Goal: Task Accomplishment & Management: Use online tool/utility

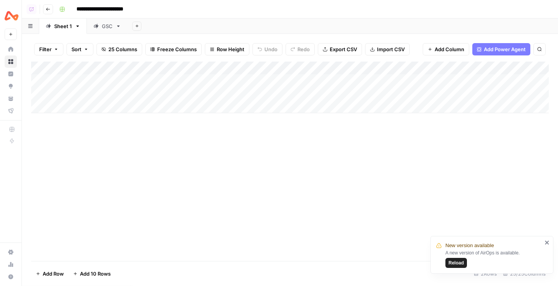
click at [459, 263] on span "Reload" at bounding box center [456, 262] width 15 height 7
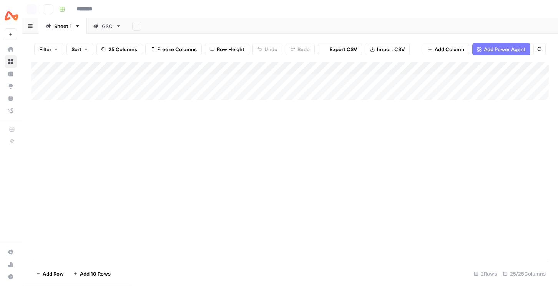
type input "**********"
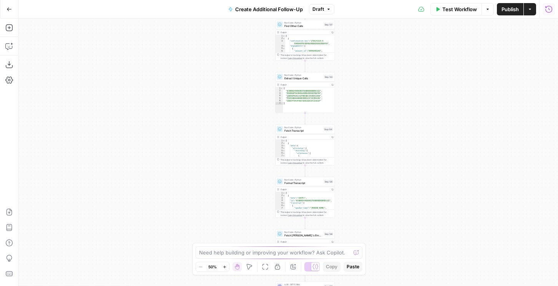
click at [546, 7] on icon "button" at bounding box center [549, 8] width 7 height 7
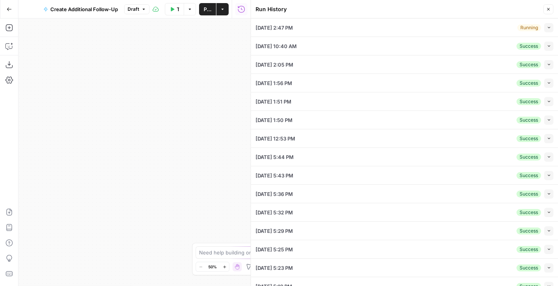
click at [546, 27] on button "Collapse" at bounding box center [548, 27] width 9 height 9
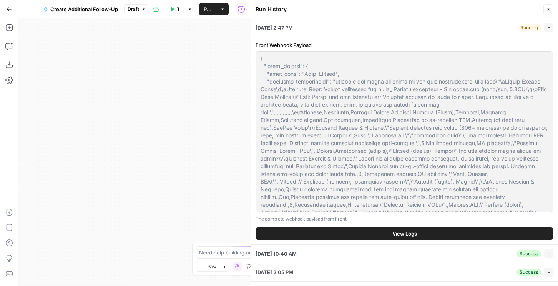
click at [334, 234] on button "View Logs" at bounding box center [405, 233] width 298 height 12
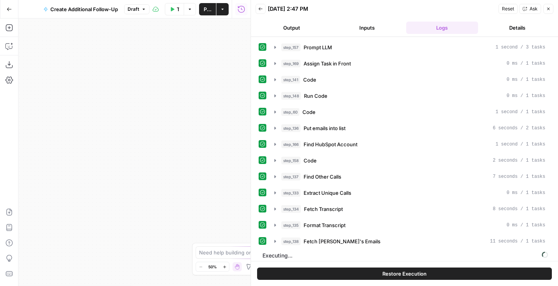
click at [367, 273] on button "Restore Execution" at bounding box center [404, 273] width 295 height 12
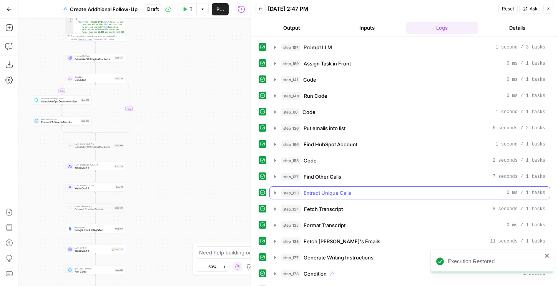
scroll to position [60, 0]
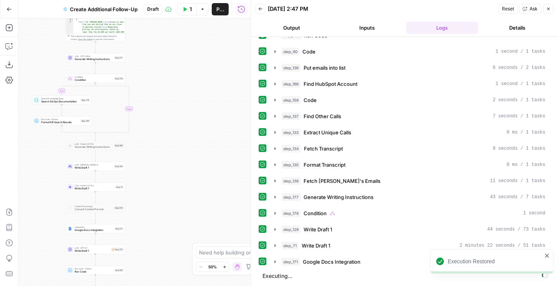
click at [312, 269] on div "step_157 Prompt LLM 1 second / 3 tasks step_169 Assign Task in Front 0 ms / 1 t…" at bounding box center [405, 130] width 292 height 301
click at [312, 262] on span "Google Docs Integration" at bounding box center [332, 262] width 58 height 8
click at [316, 243] on span "Write Draft 1" at bounding box center [316, 245] width 28 height 8
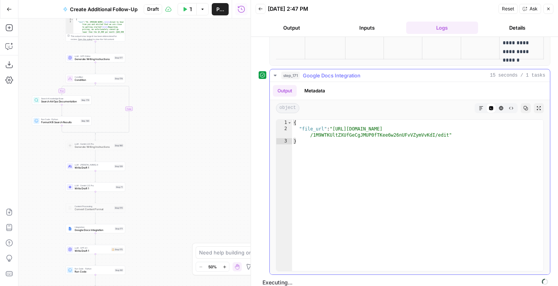
scroll to position [441, 0]
click at [483, 102] on div "object Markdown Code Editor HTML Viewer Raw Output Copy Expand Output" at bounding box center [410, 106] width 280 height 16
click at [481, 103] on button "Markdown" at bounding box center [481, 107] width 10 height 10
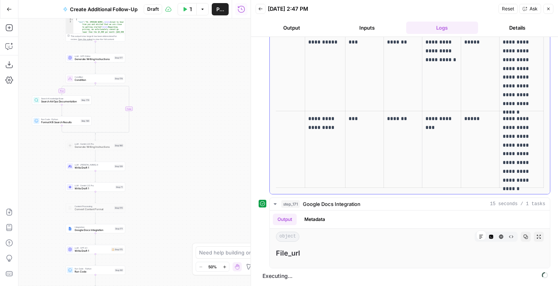
scroll to position [337, 0]
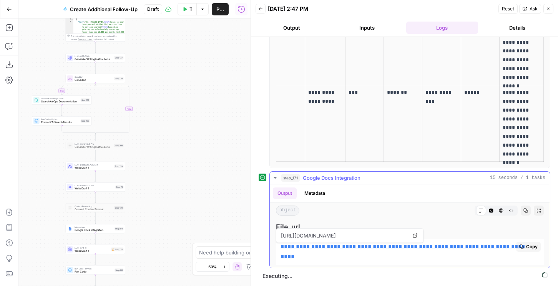
click at [326, 247] on link "**********" at bounding box center [404, 251] width 246 height 16
click at [131, 7] on span "Draft" at bounding box center [134, 9] width 12 height 7
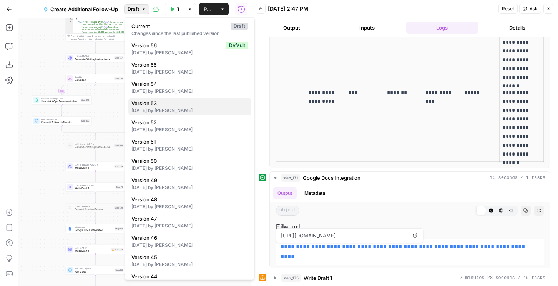
scroll to position [0, 0]
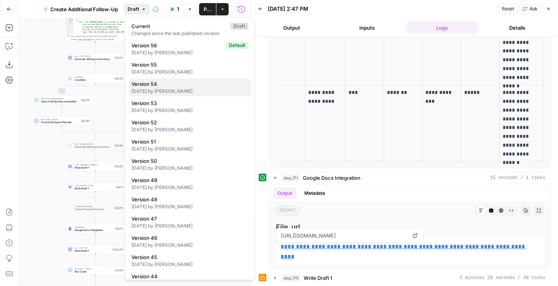
click at [165, 88] on div "[DATE] by [PERSON_NAME]" at bounding box center [189, 91] width 117 height 7
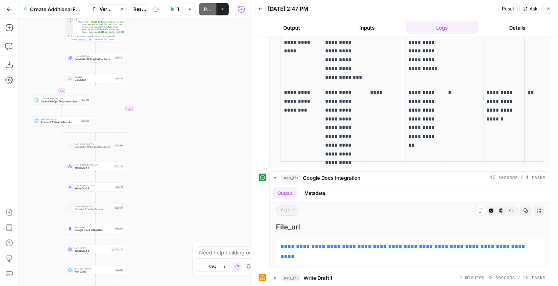
scroll to position [538, 0]
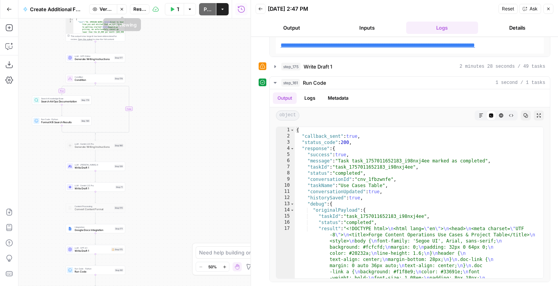
drag, startPoint x: 123, startPoint y: 10, endPoint x: 27, endPoint y: 72, distance: 114.1
click at [123, 10] on icon "button" at bounding box center [122, 9] width 5 height 5
click at [9, 65] on icon "button" at bounding box center [9, 65] width 8 height 8
click at [126, 8] on button "Draft" at bounding box center [136, 9] width 25 height 10
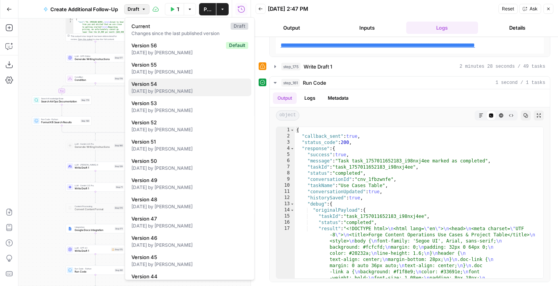
click at [144, 88] on div "[DATE] by [PERSON_NAME]" at bounding box center [189, 91] width 117 height 7
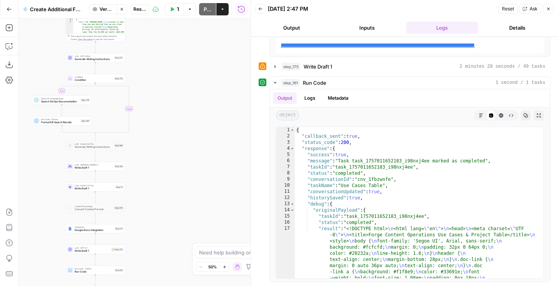
click at [143, 6] on span "Restore" at bounding box center [139, 9] width 13 height 7
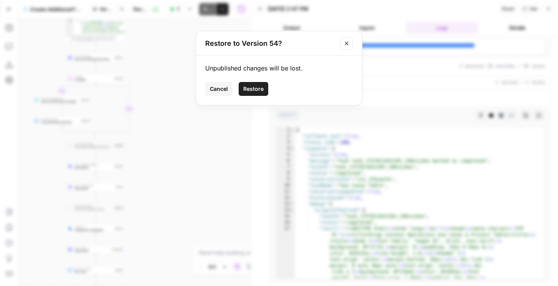
click at [250, 85] on span "Restore" at bounding box center [253, 89] width 20 height 8
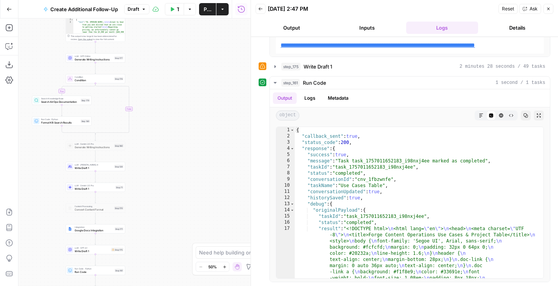
click at [236, 11] on button "Run History" at bounding box center [241, 9] width 12 height 12
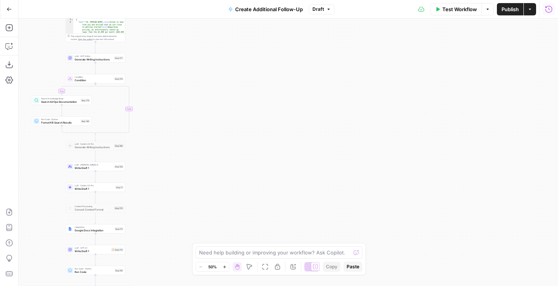
click at [546, 6] on icon "button" at bounding box center [549, 8] width 7 height 7
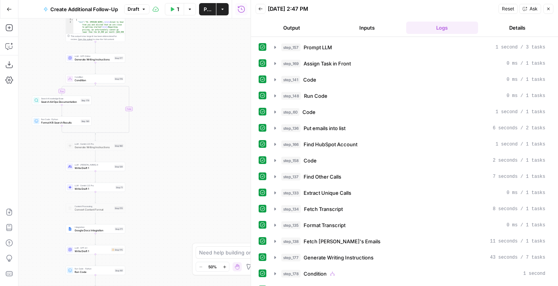
click at [258, 10] on button "Back" at bounding box center [261, 9] width 10 height 10
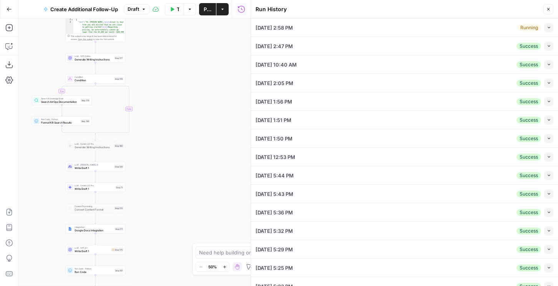
click at [550, 31] on button "Collapse" at bounding box center [548, 27] width 9 height 9
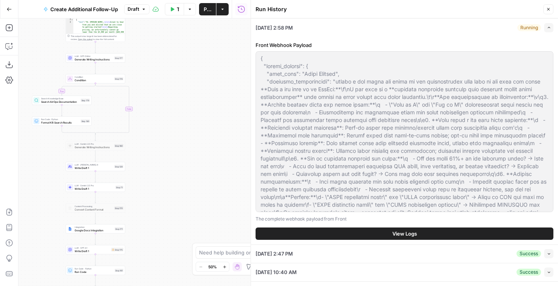
scroll to position [2, 0]
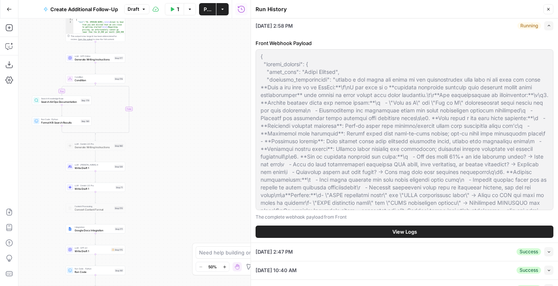
click at [380, 233] on button "View Logs" at bounding box center [405, 231] width 298 height 12
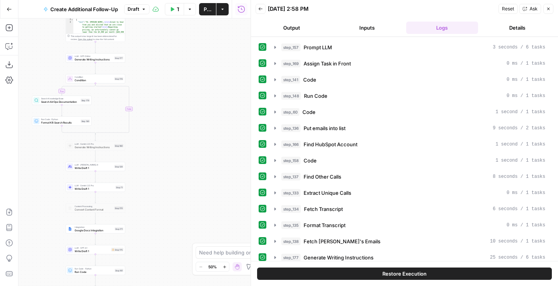
scroll to position [37, 0]
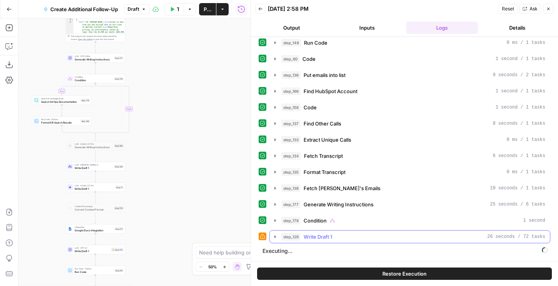
click at [347, 240] on div "step_129 Write Draft 1 26 seconds / 72 tasks" at bounding box center [413, 237] width 264 height 8
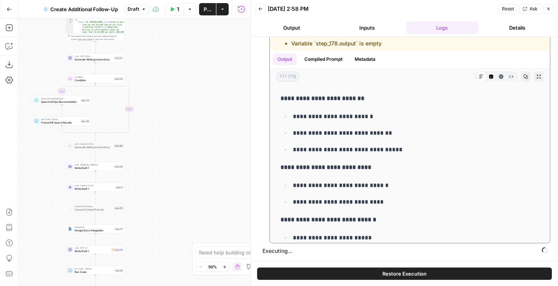
scroll to position [809, 0]
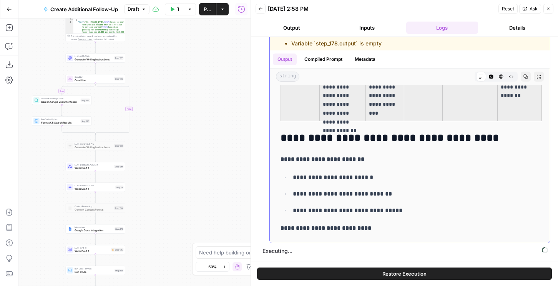
drag, startPoint x: 285, startPoint y: 137, endPoint x: 524, endPoint y: 113, distance: 240.4
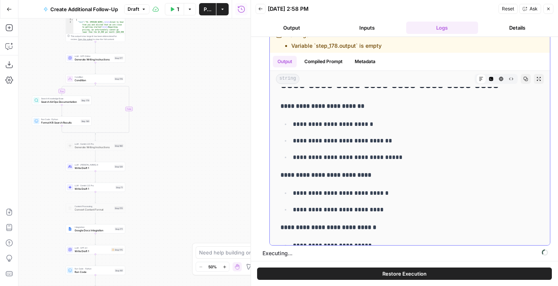
scroll to position [779, 0]
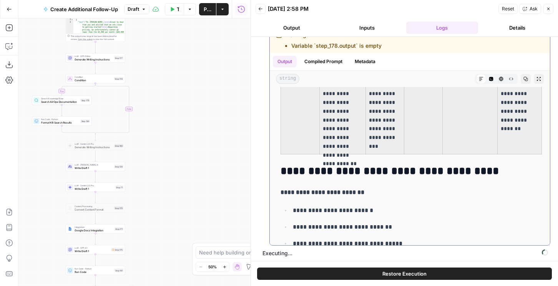
drag, startPoint x: 284, startPoint y: 178, endPoint x: 518, endPoint y: 149, distance: 236.3
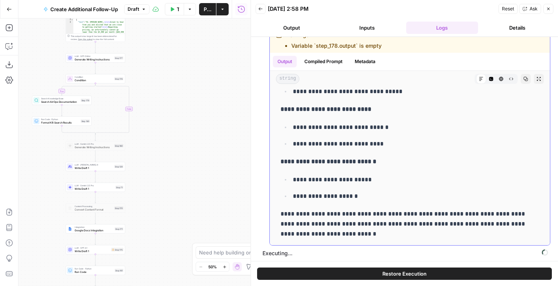
scroll to position [270, 0]
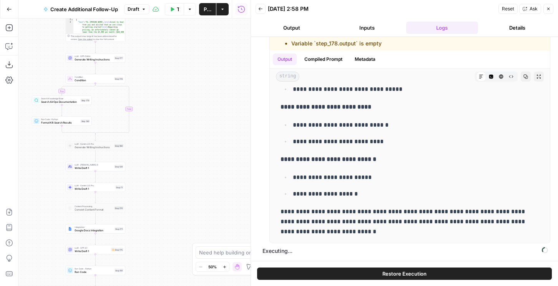
click at [259, 9] on icon "button" at bounding box center [261, 8] width 4 height 3
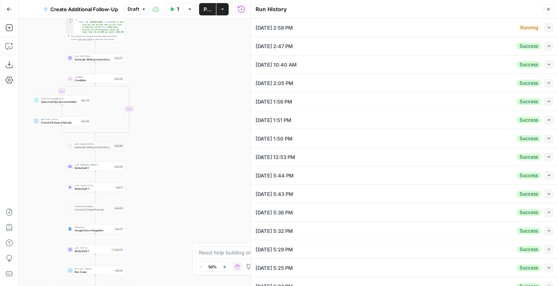
click at [546, 27] on button "Collapse" at bounding box center [548, 27] width 9 height 9
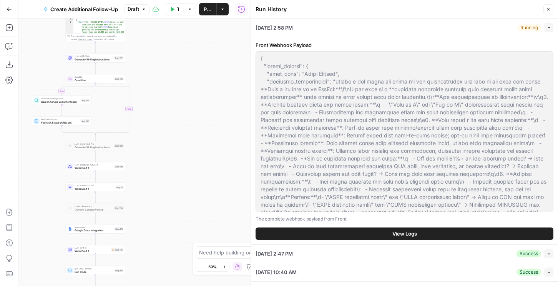
click at [365, 221] on p "The complete webhook payload from Front" at bounding box center [405, 219] width 298 height 8
click at [365, 228] on button "View Logs" at bounding box center [405, 233] width 298 height 12
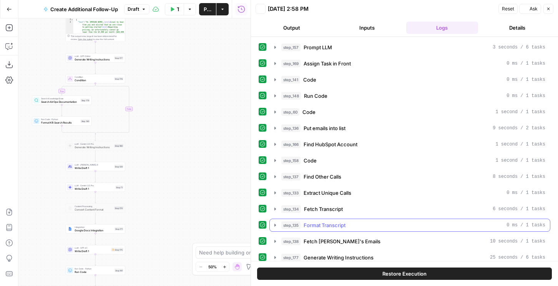
scroll to position [53, 0]
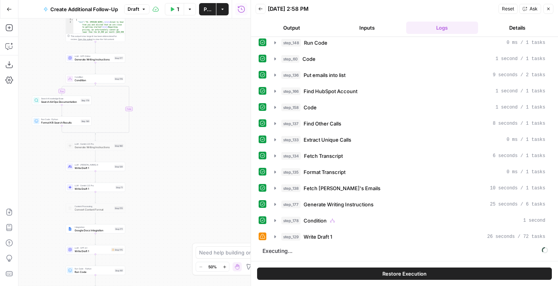
click at [294, 27] on button "Output" at bounding box center [292, 28] width 72 height 12
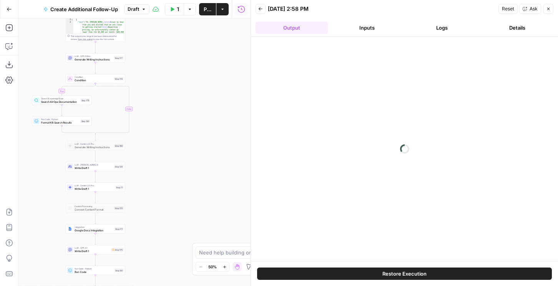
click at [262, 10] on icon "button" at bounding box center [260, 9] width 5 height 5
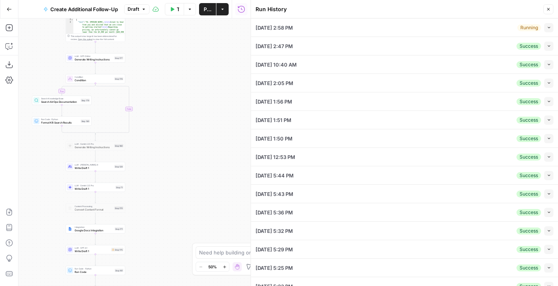
click at [549, 27] on icon "button" at bounding box center [549, 27] width 4 height 4
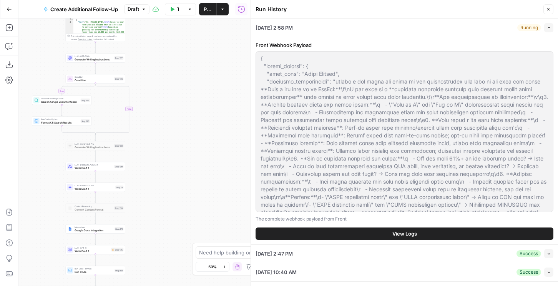
click at [341, 237] on button "View Logs" at bounding box center [405, 233] width 298 height 12
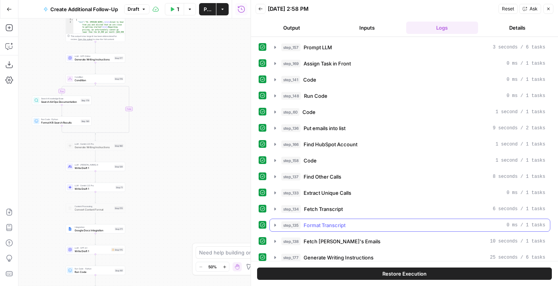
scroll to position [53, 0]
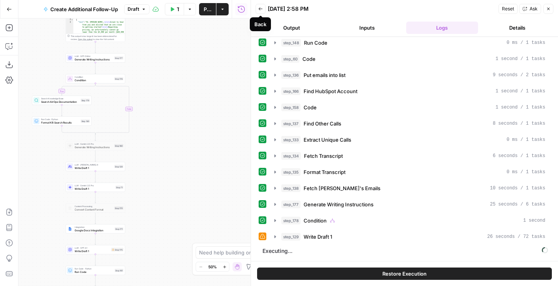
click at [261, 7] on icon "button" at bounding box center [260, 9] width 5 height 5
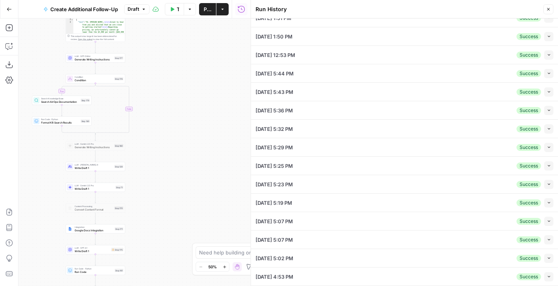
scroll to position [0, 0]
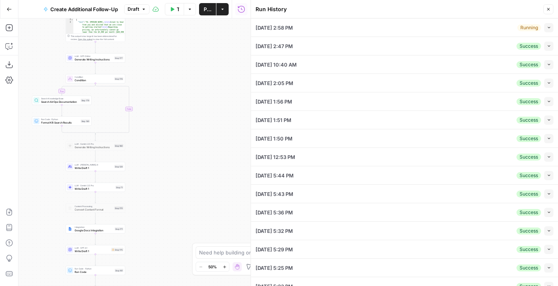
click at [549, 26] on icon "button" at bounding box center [549, 27] width 4 height 4
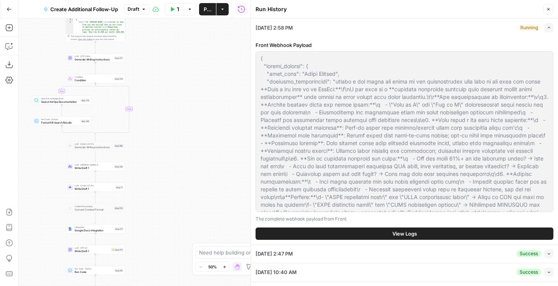
click at [361, 237] on button "View Logs" at bounding box center [405, 233] width 298 height 12
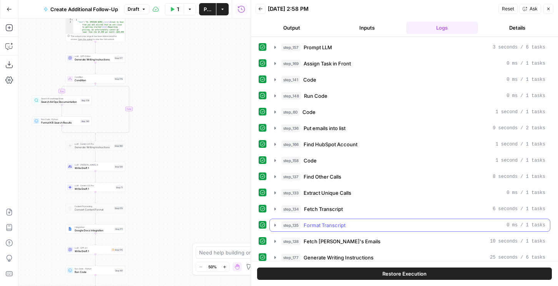
scroll to position [85, 0]
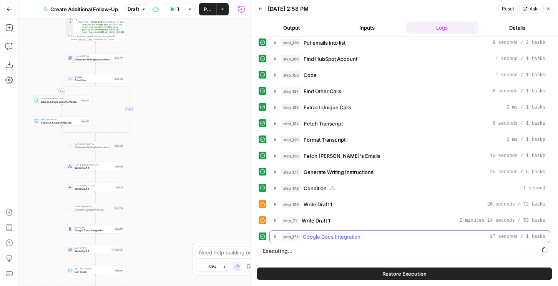
click at [338, 235] on span "Google Docs Integration" at bounding box center [332, 237] width 58 height 8
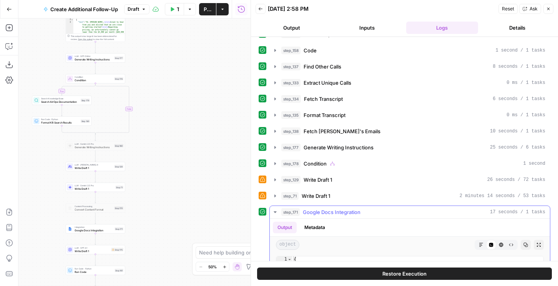
click at [478, 244] on button "Markdown" at bounding box center [481, 245] width 10 height 10
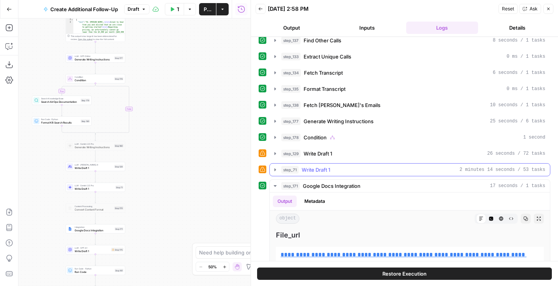
click at [371, 165] on button "step_71 Write Draft 1 2 minutes 14 seconds / 53 tasks" at bounding box center [410, 169] width 280 height 12
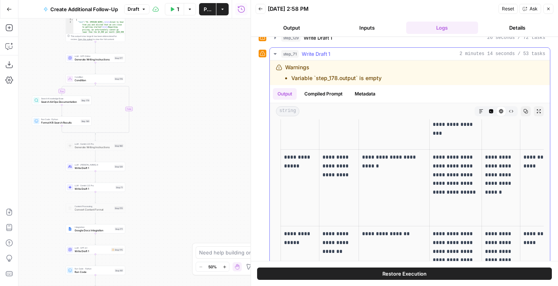
scroll to position [785, 0]
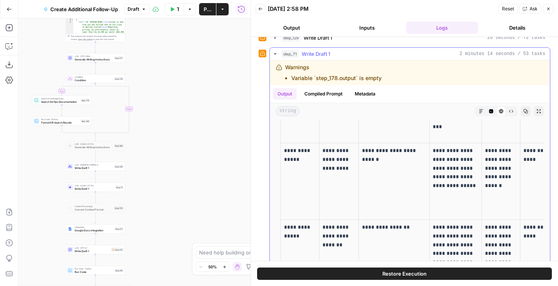
click at [393, 51] on div "step_71 Write Draft 1 2 minutes 14 seconds / 53 tasks" at bounding box center [413, 54] width 264 height 8
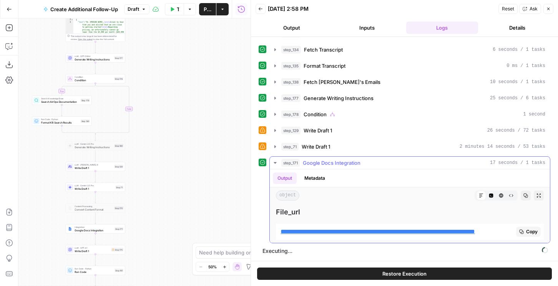
click at [330, 228] on link "**********" at bounding box center [378, 231] width 195 height 6
